Goal: Register for event/course

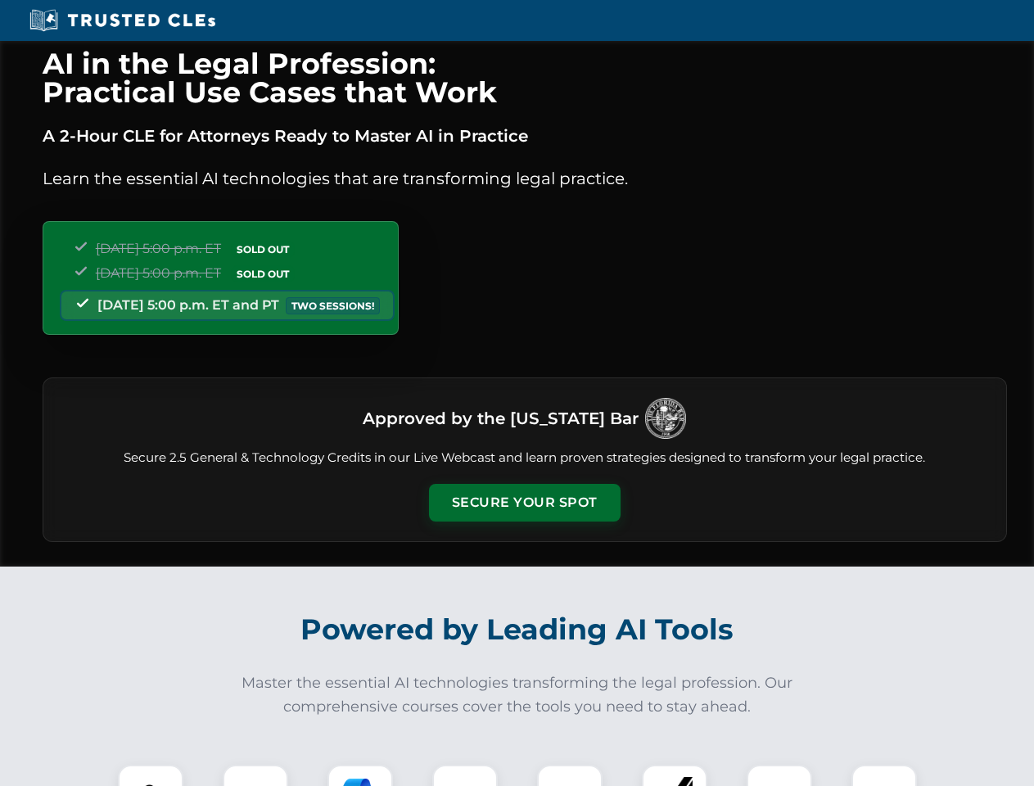
click at [524, 503] on button "Secure Your Spot" at bounding box center [525, 503] width 192 height 38
click at [151, 775] on img at bounding box center [150, 797] width 47 height 47
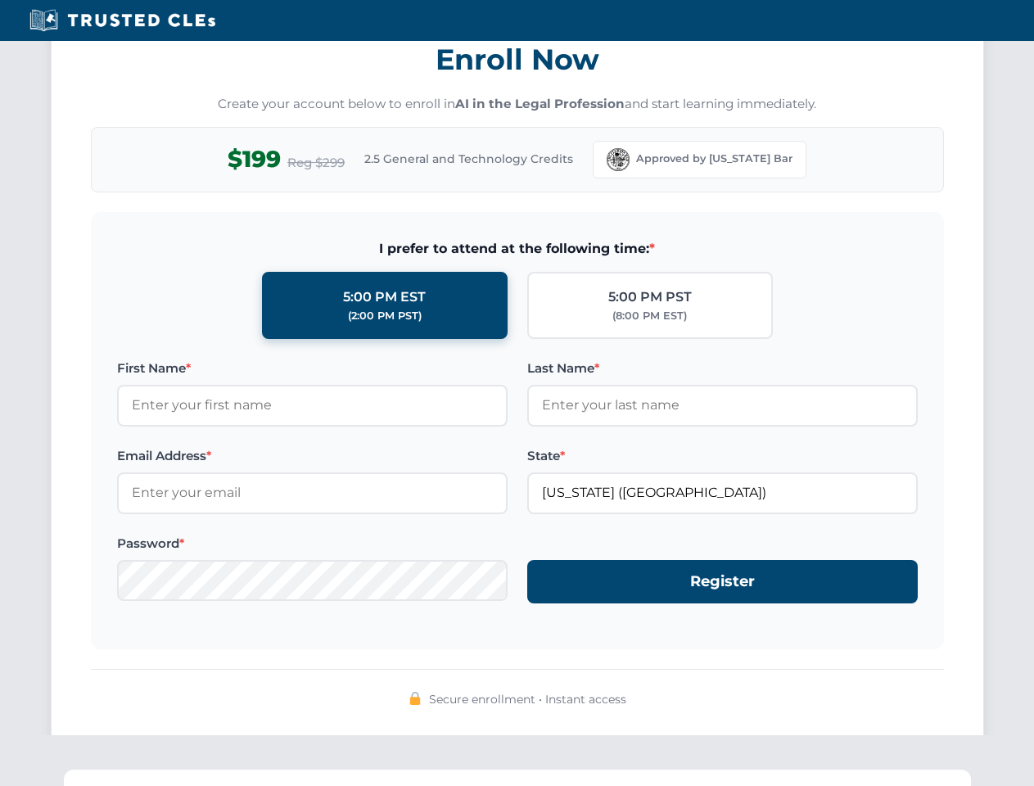
scroll to position [1607, 0]
